Goal: Task Accomplishment & Management: Use online tool/utility

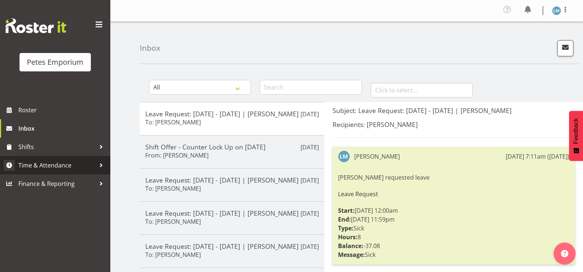
click at [72, 171] on link "Time & Attendance" at bounding box center [55, 165] width 110 height 18
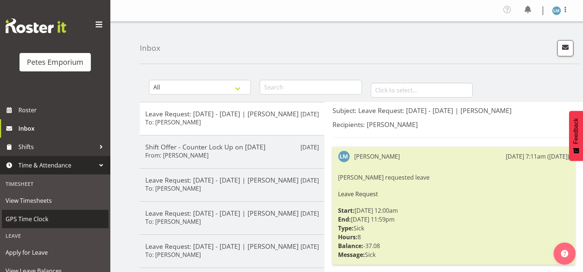
click at [61, 213] on link "GPS Time Clock" at bounding box center [55, 219] width 107 height 18
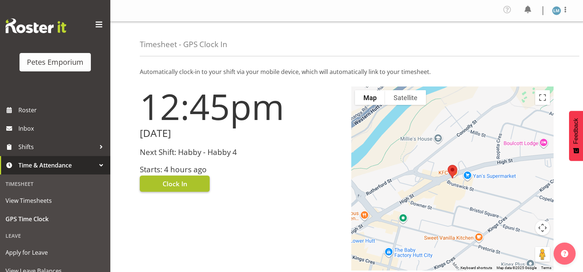
click at [192, 179] on button "Clock In" at bounding box center [175, 183] width 70 height 16
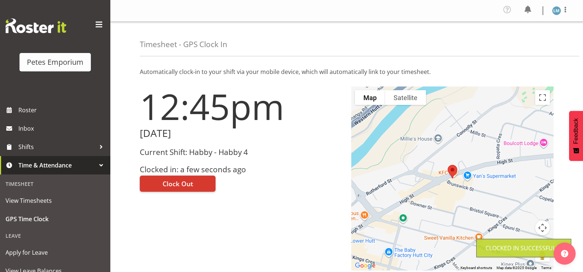
click at [557, 8] on img at bounding box center [556, 10] width 9 height 9
click at [534, 41] on link "Log Out" at bounding box center [534, 40] width 71 height 13
